Goal: Book appointment/travel/reservation

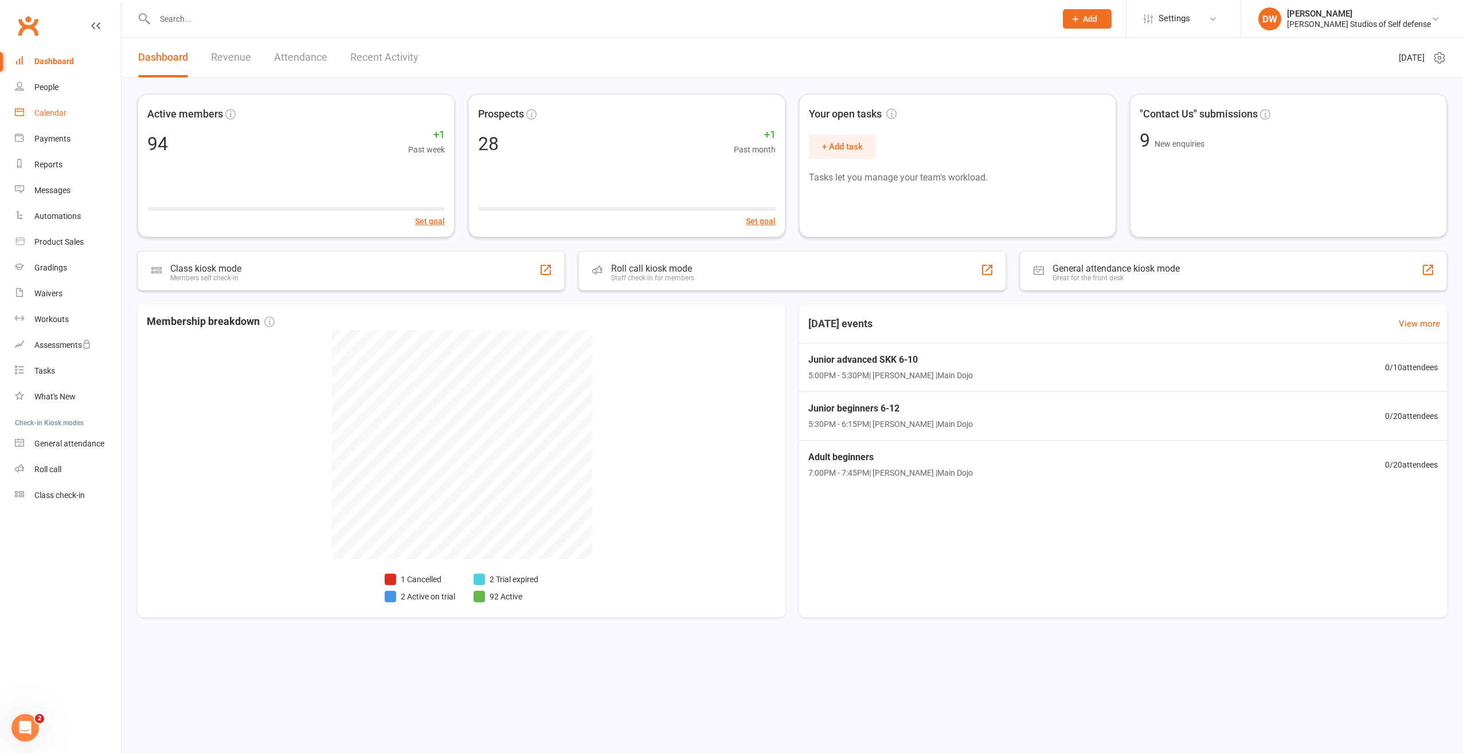
click at [57, 115] on div "Calendar" at bounding box center [50, 112] width 32 height 9
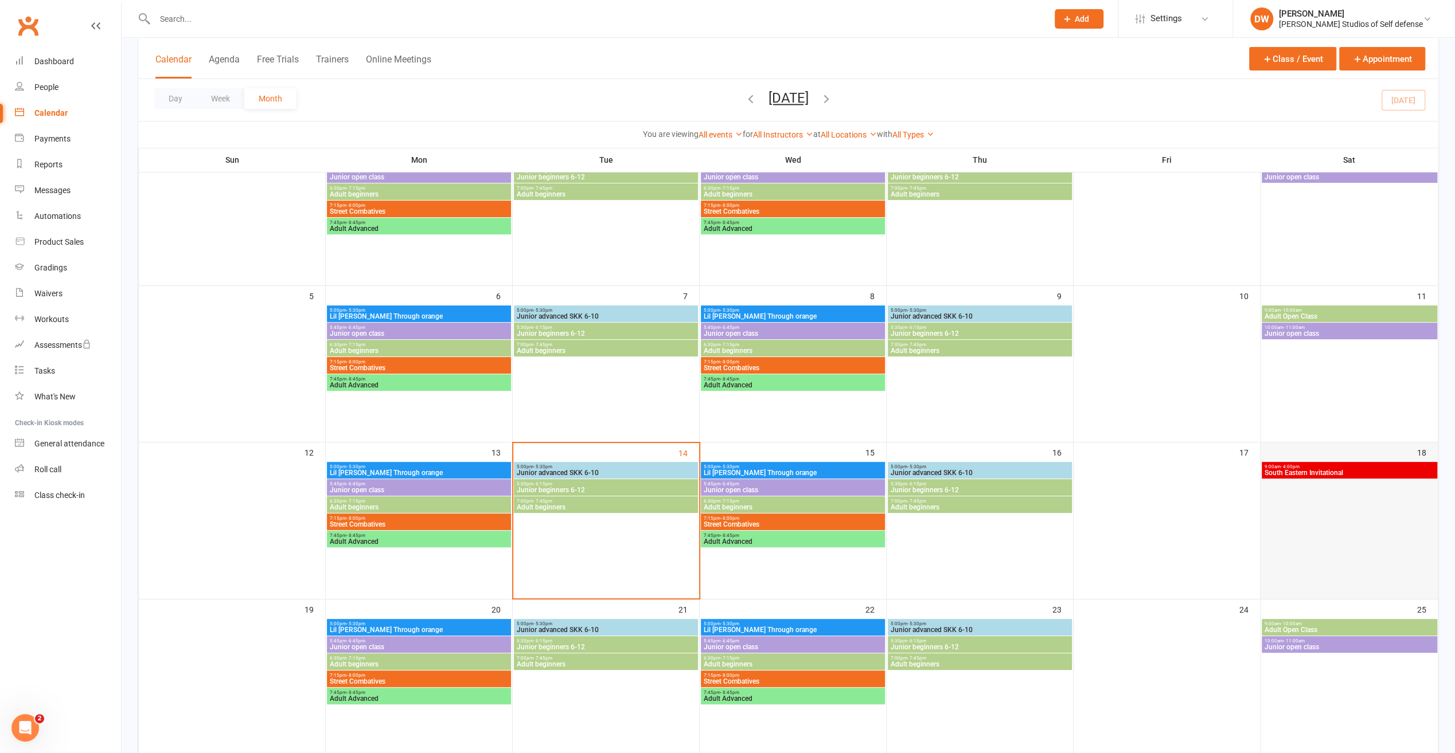
scroll to position [172, 0]
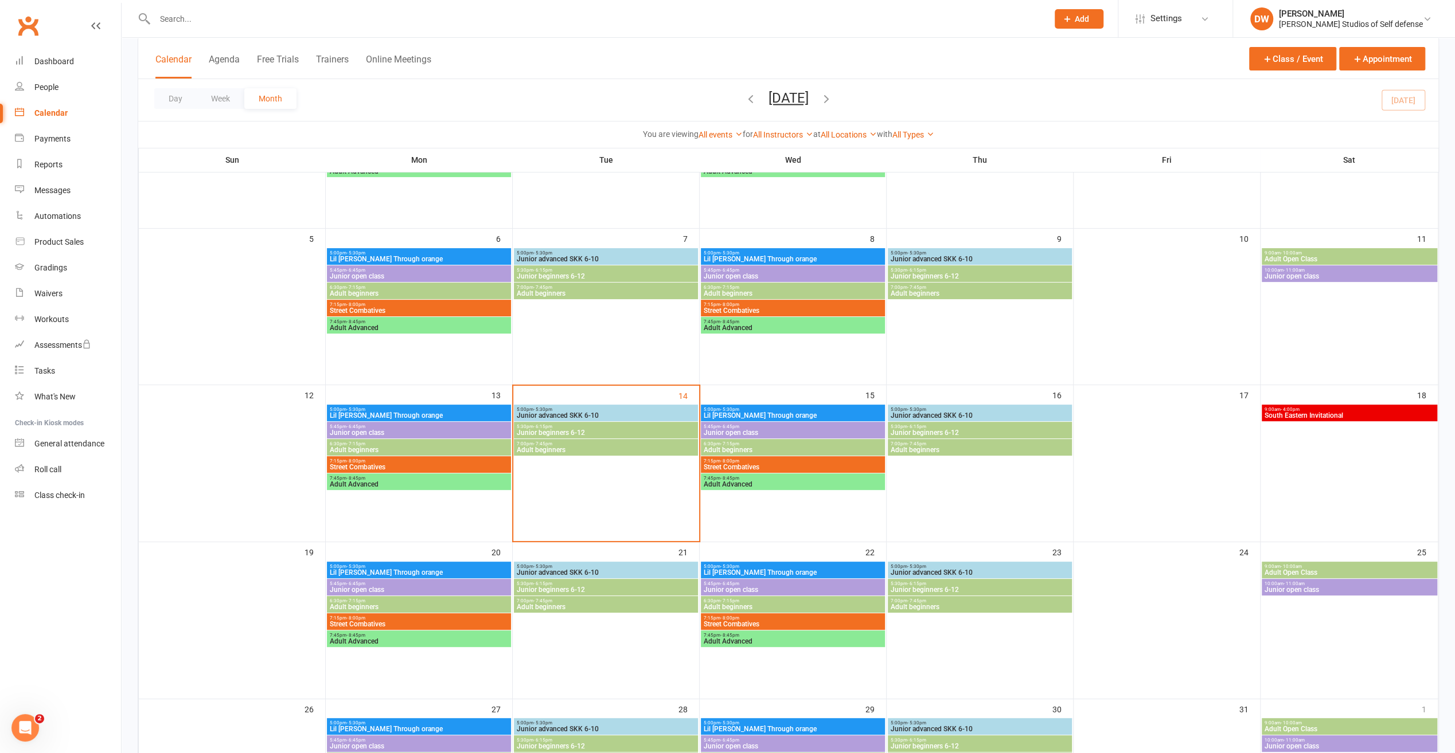
click at [1305, 419] on span "South Eastern Invitational" at bounding box center [1349, 415] width 171 height 7
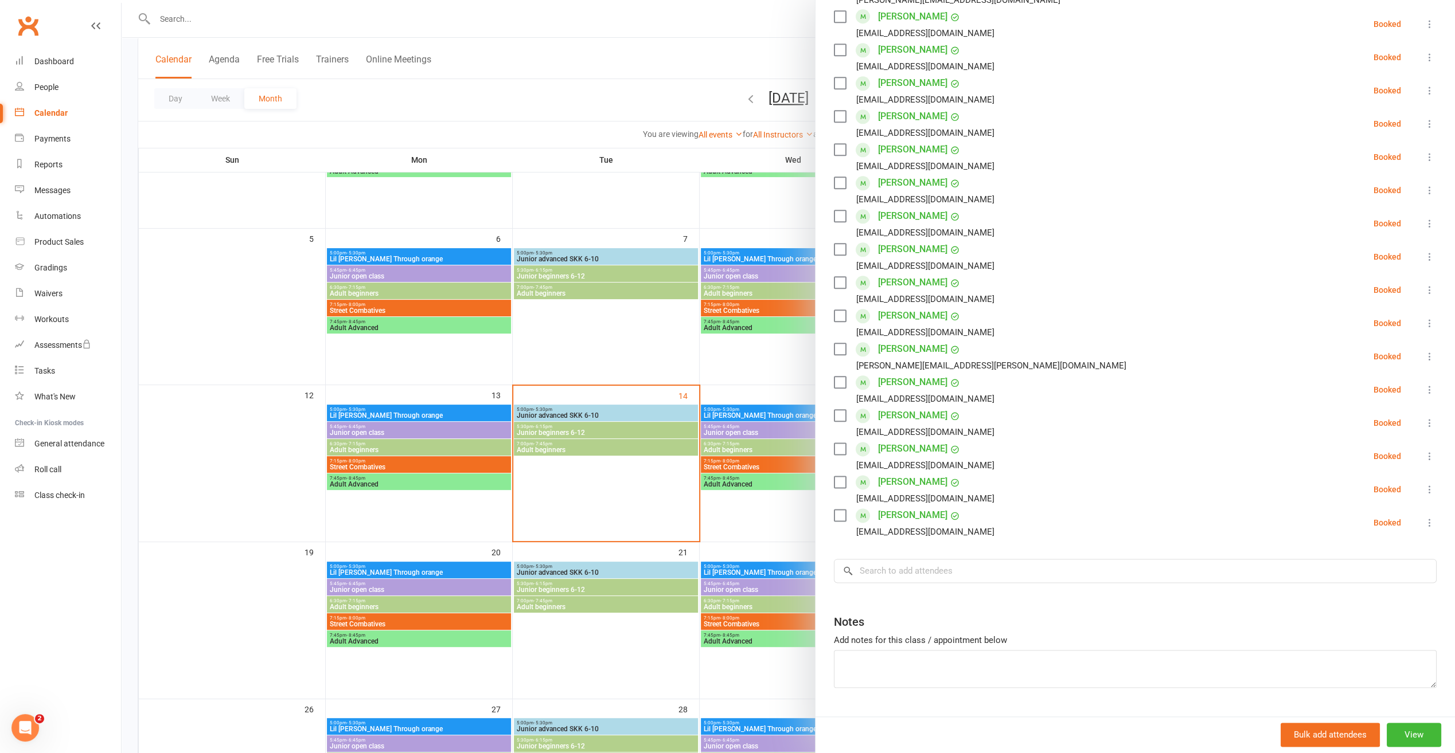
scroll to position [1230, 0]
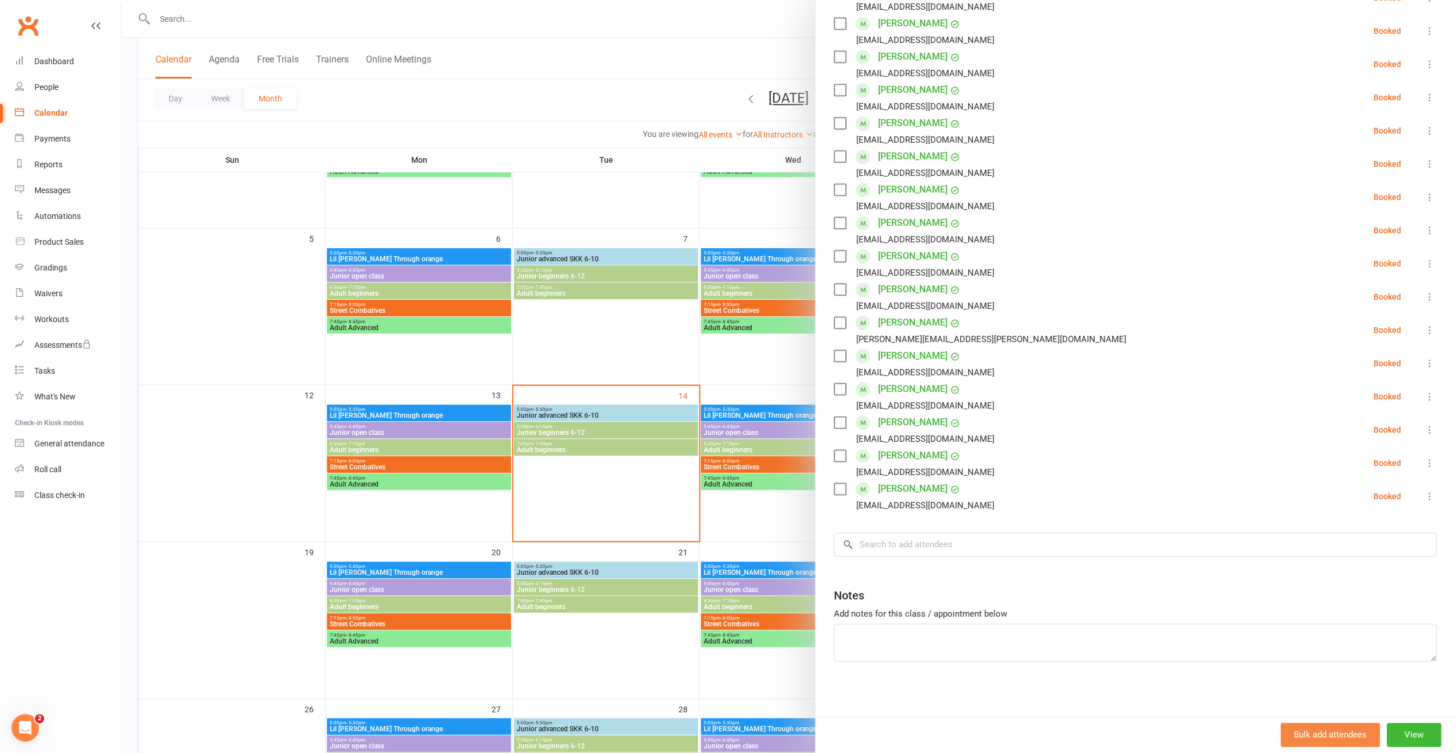
click at [1315, 743] on button "Bulk add attendees" at bounding box center [1329, 736] width 99 height 24
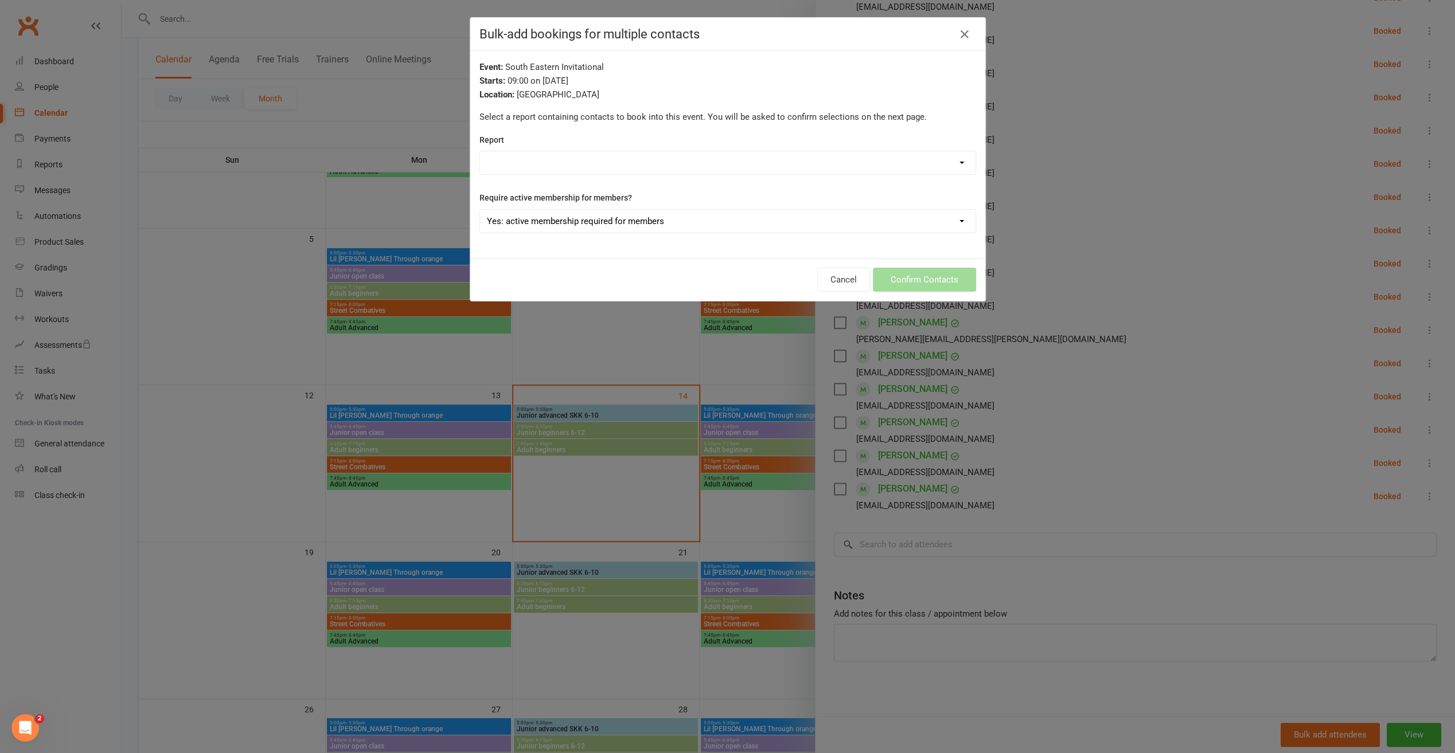
drag, startPoint x: 492, startPoint y: 169, endPoint x: 498, endPoint y: 165, distance: 6.7
click at [492, 169] on select "Active Trials Members - Absentee Report (last 30 Days) Members - Active Members…" at bounding box center [727, 162] width 495 height 23
click at [971, 104] on div "Event: South Eastern Invitational Starts: 09:00 on [DATE] Location: [GEOGRAPHIC…" at bounding box center [727, 155] width 515 height 208
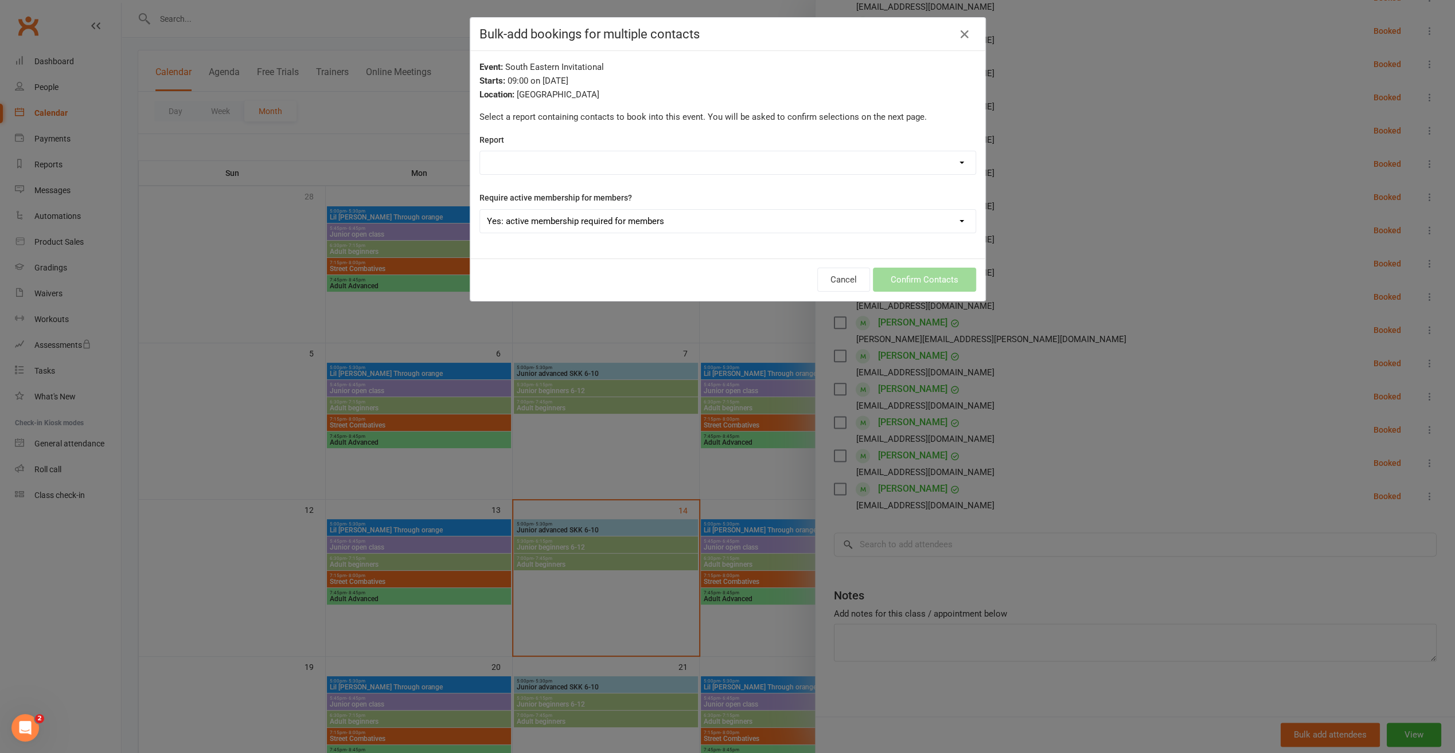
scroll to position [0, 0]
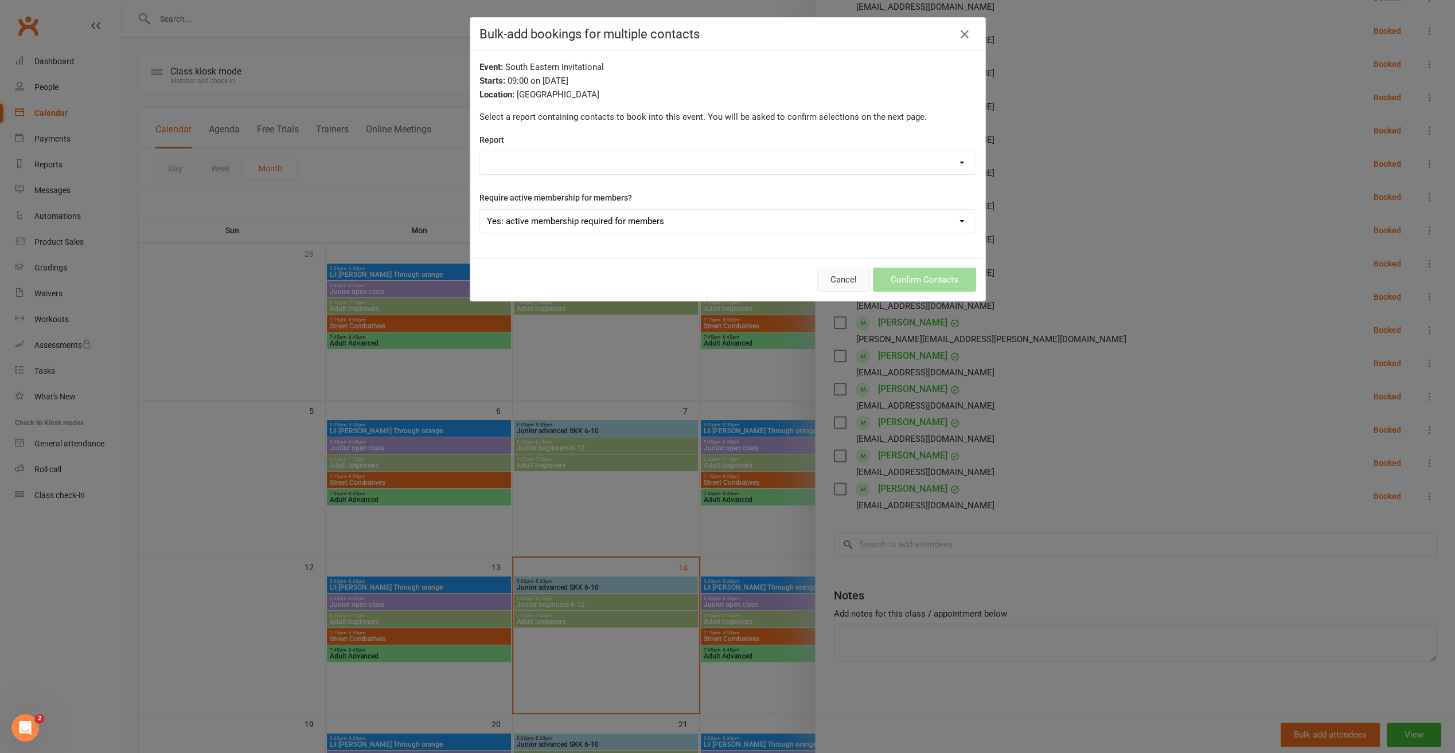
click at [839, 280] on button "Cancel" at bounding box center [843, 280] width 53 height 24
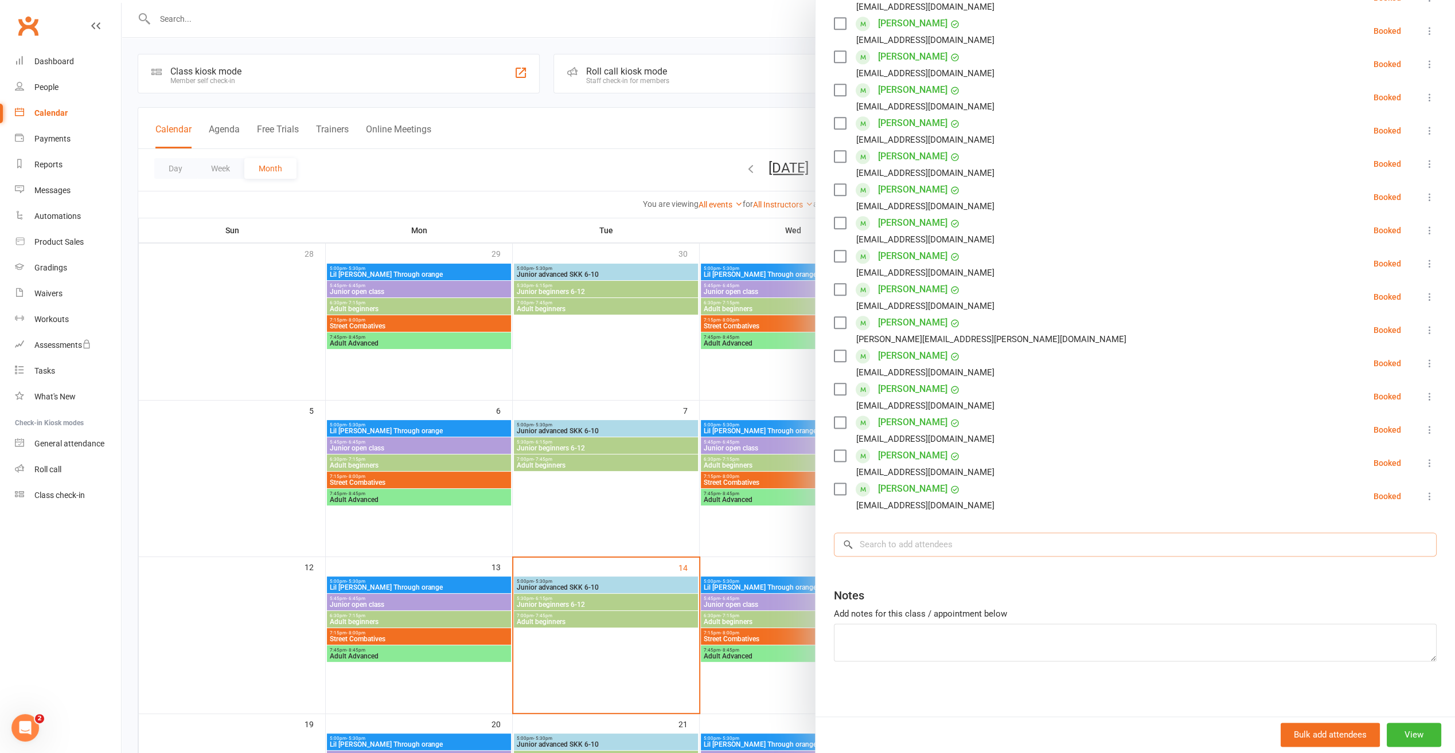
click at [885, 542] on input "search" at bounding box center [1135, 545] width 603 height 24
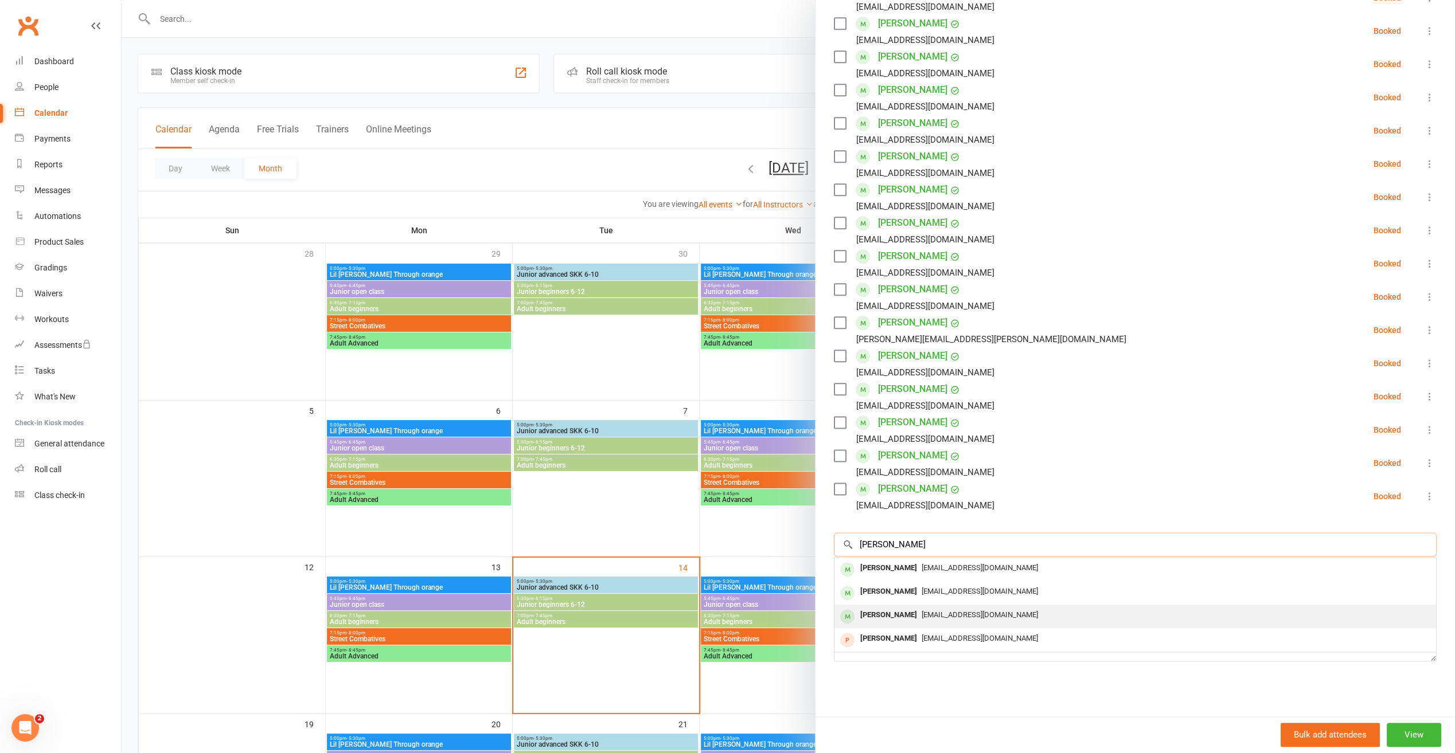
type input "[PERSON_NAME]"
click at [898, 612] on div "[PERSON_NAME]" at bounding box center [888, 615] width 66 height 17
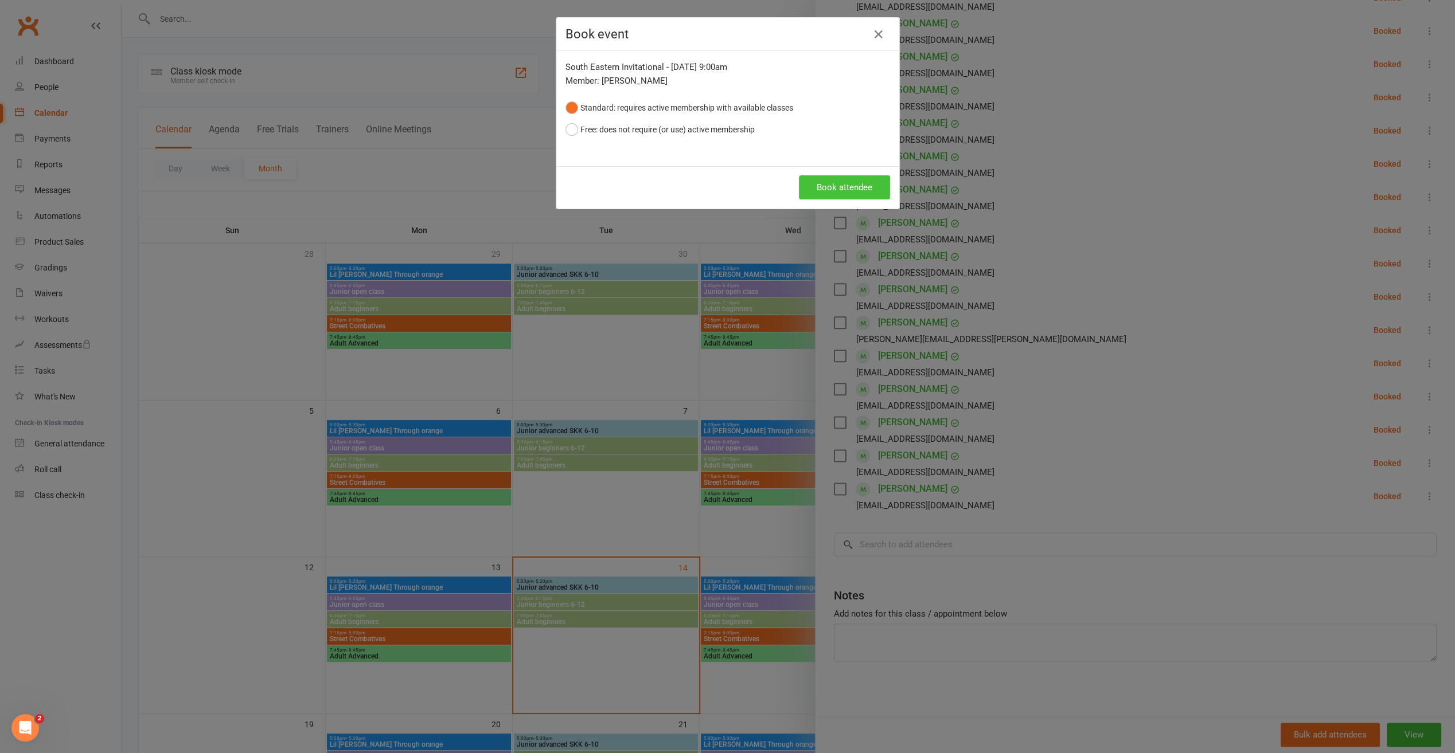
click at [839, 187] on button "Book attendee" at bounding box center [844, 187] width 91 height 24
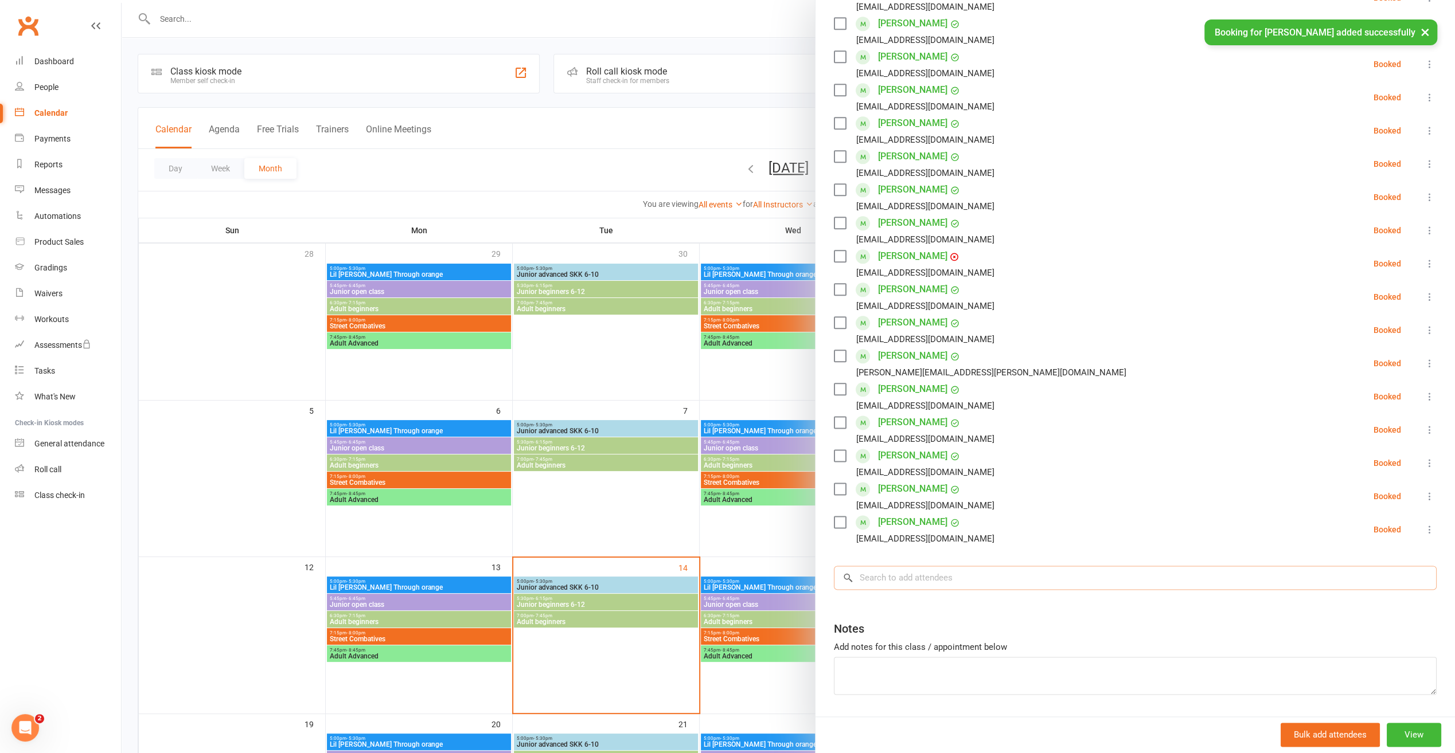
click at [872, 580] on input "search" at bounding box center [1135, 578] width 603 height 24
drag, startPoint x: 886, startPoint y: 573, endPoint x: 831, endPoint y: 571, distance: 54.5
click at [834, 571] on input "zoey" at bounding box center [1135, 578] width 603 height 24
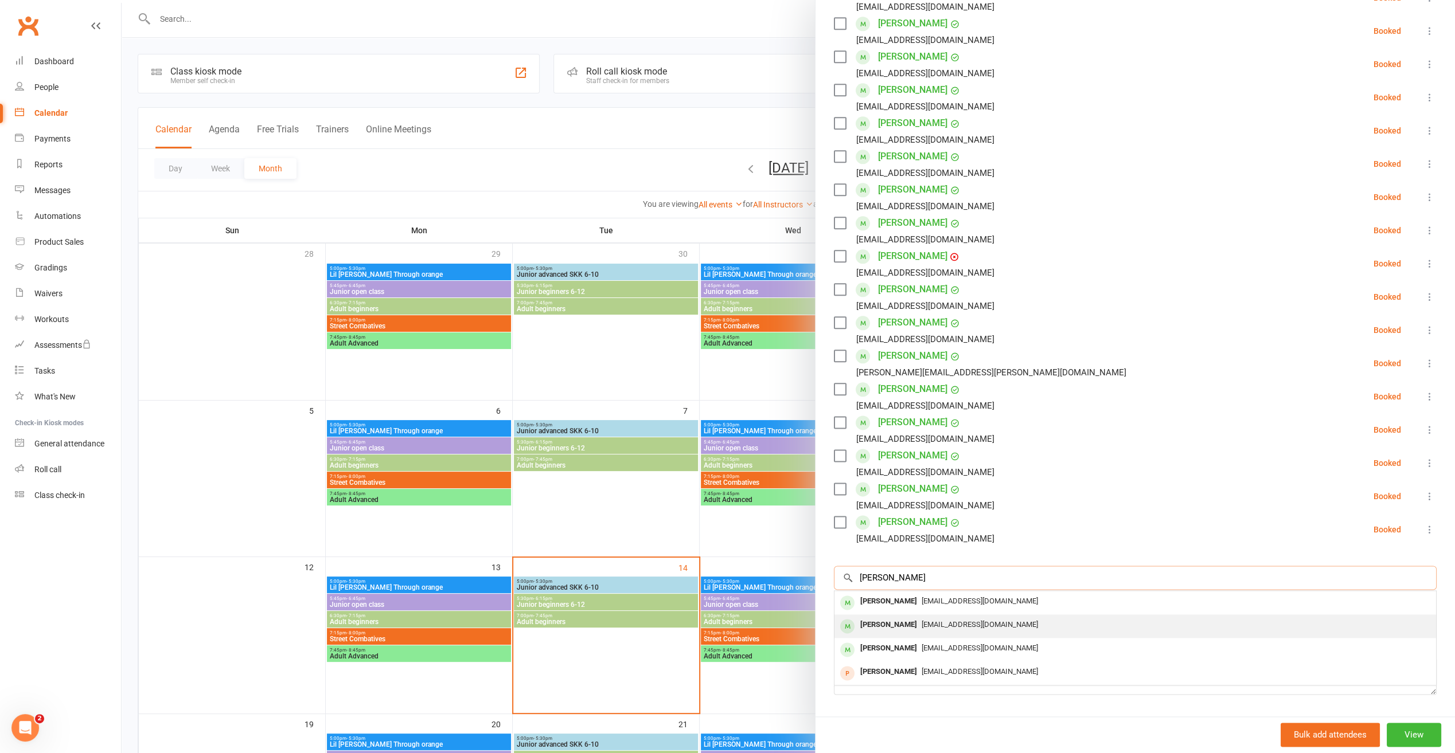
type input "[PERSON_NAME]"
click at [879, 623] on div "[PERSON_NAME]" at bounding box center [888, 625] width 66 height 17
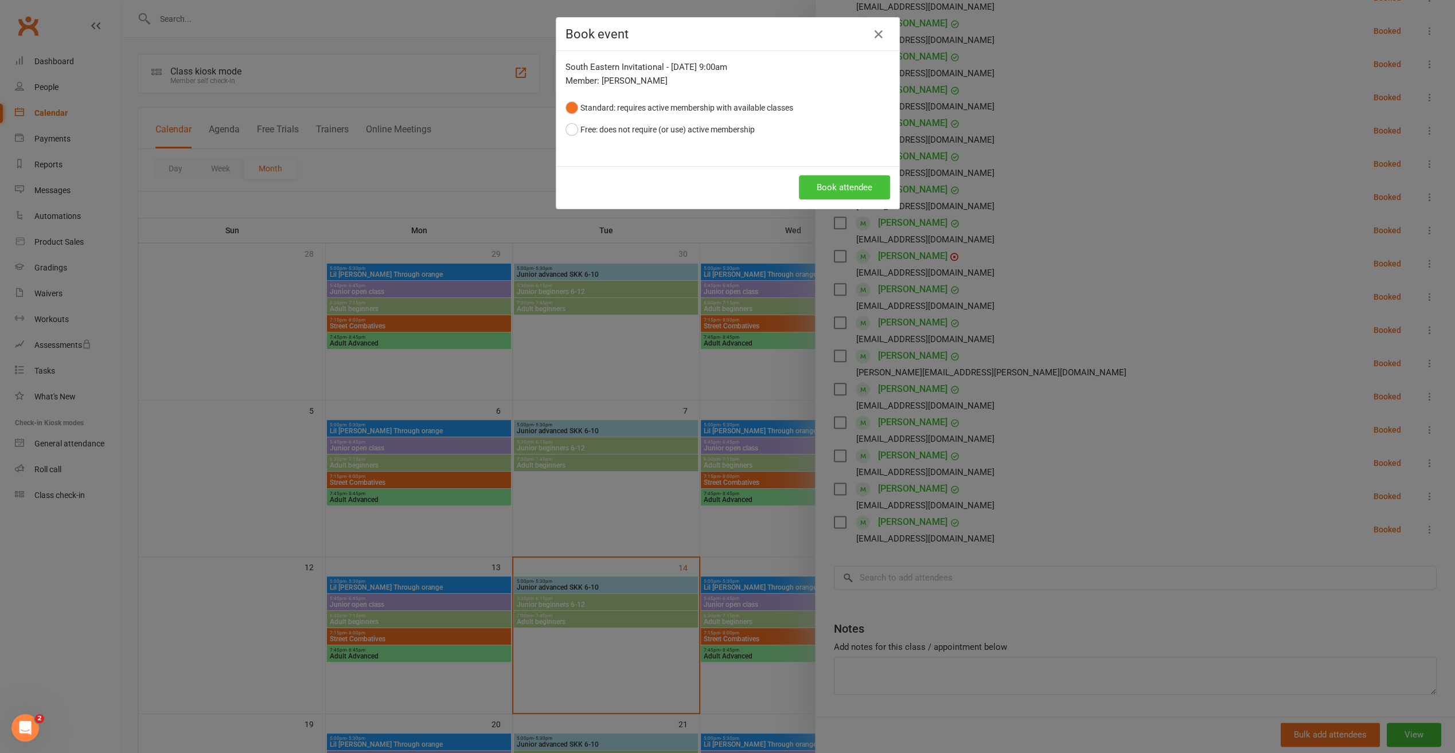
click at [837, 188] on button "Book attendee" at bounding box center [844, 187] width 91 height 24
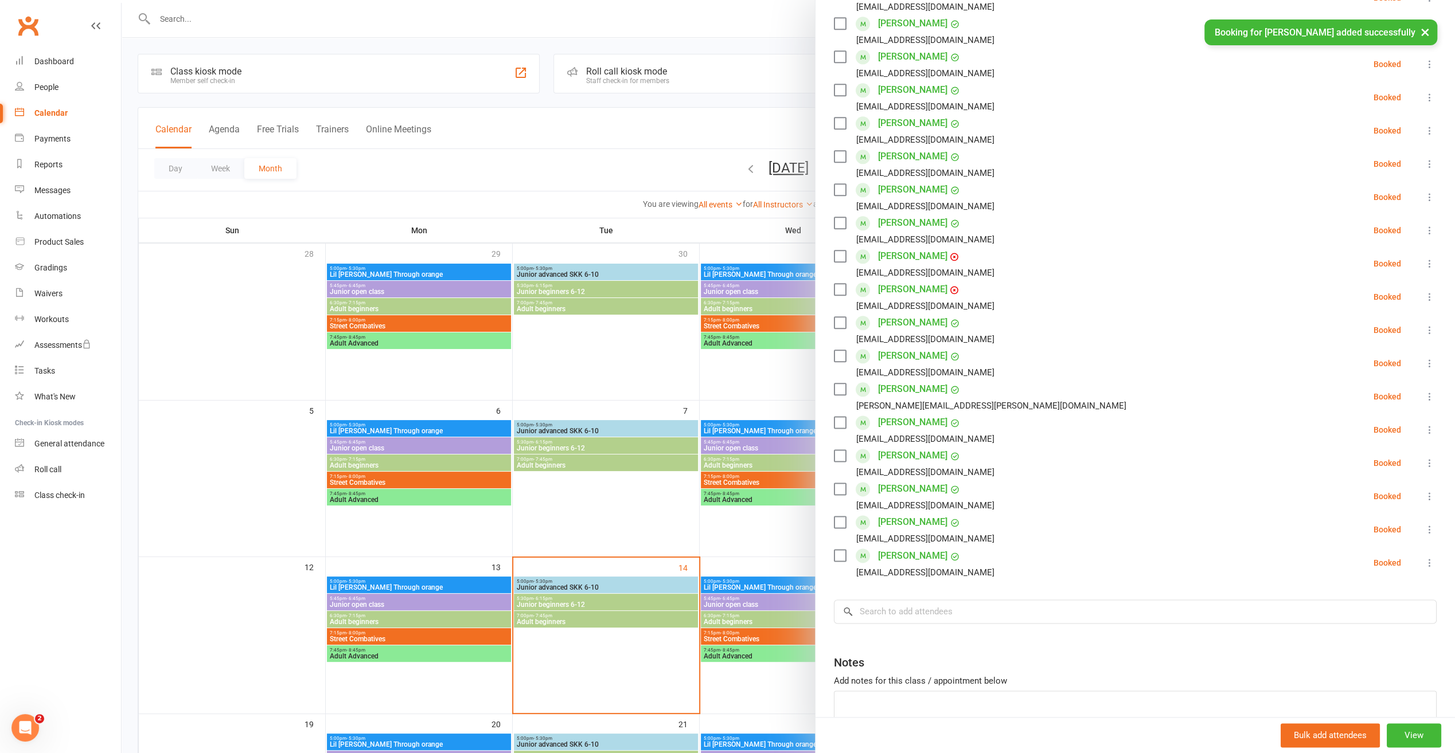
scroll to position [1173, 0]
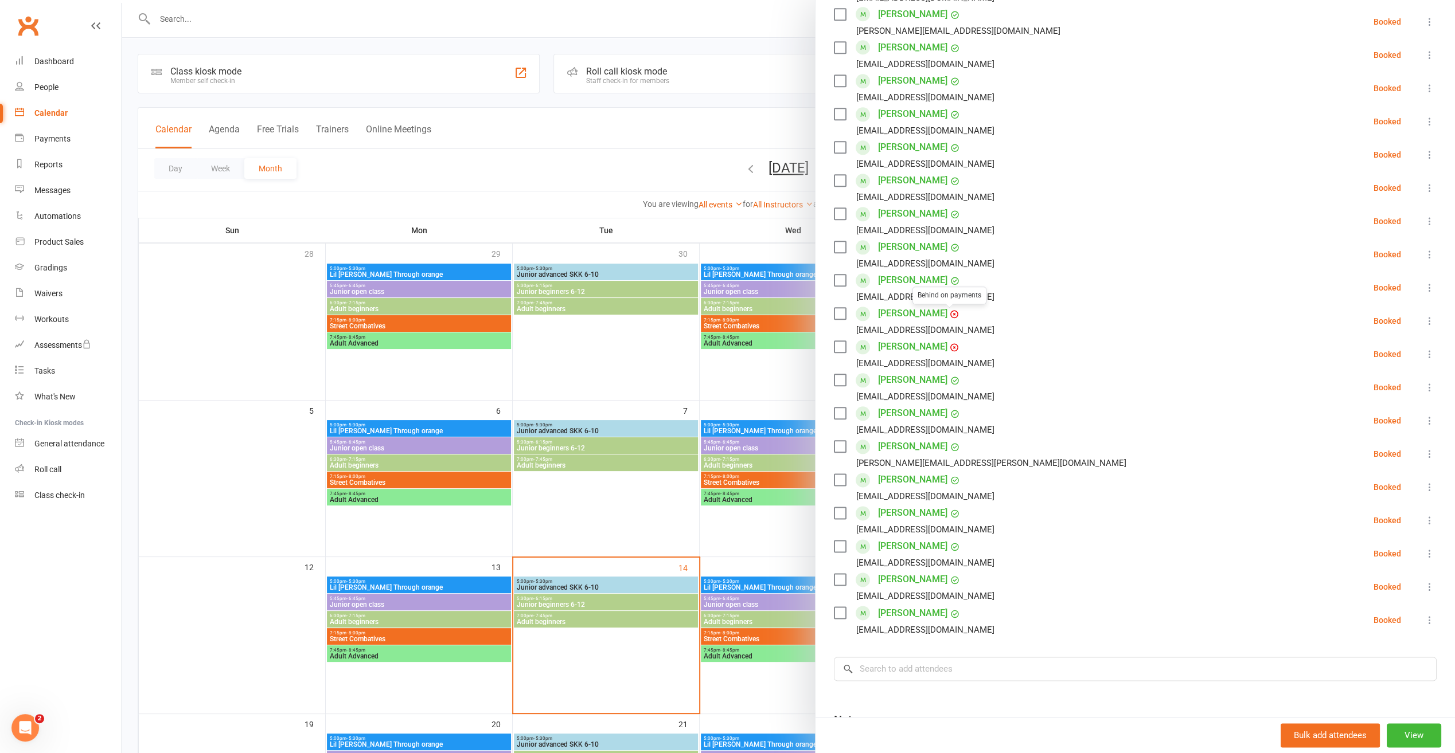
click at [954, 314] on icon at bounding box center [955, 315] width 2 height 2
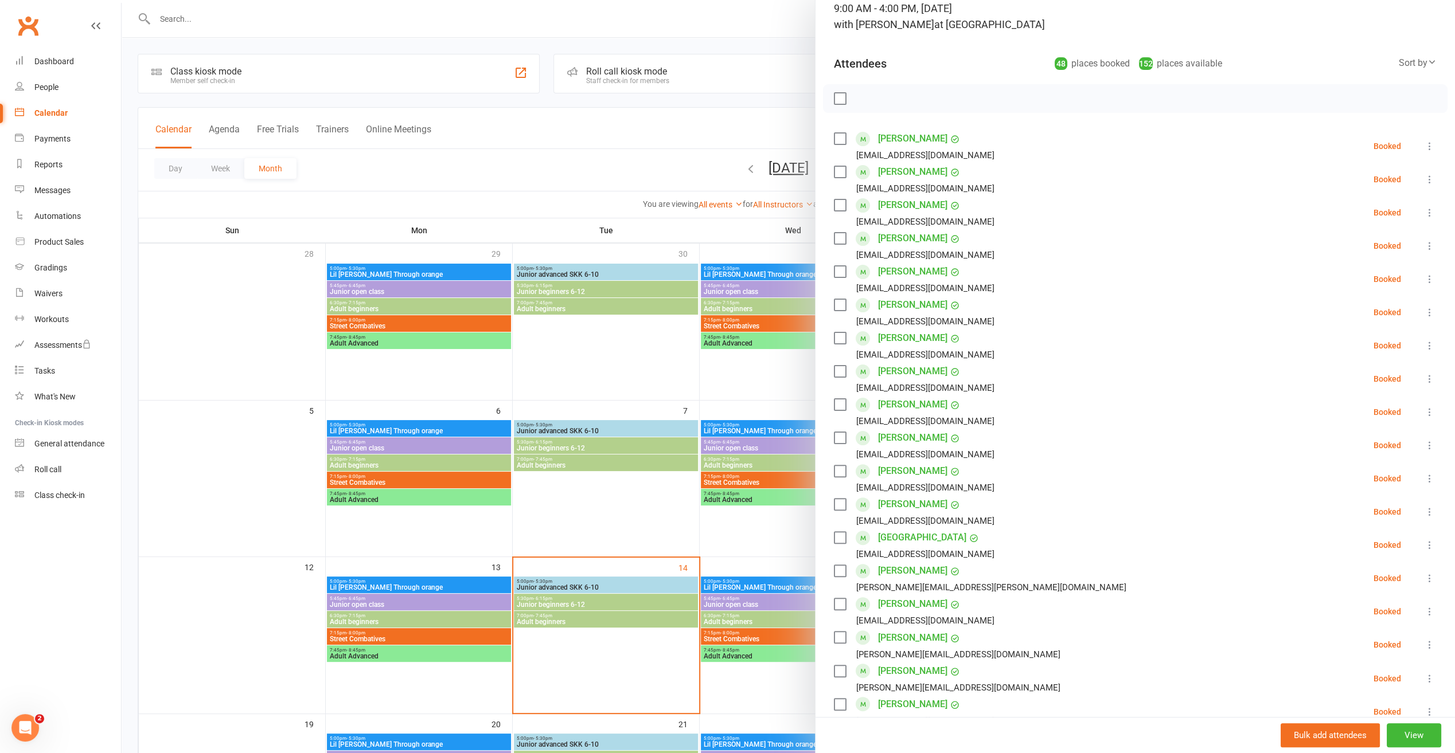
scroll to position [26, 0]
